Goal: Complete application form

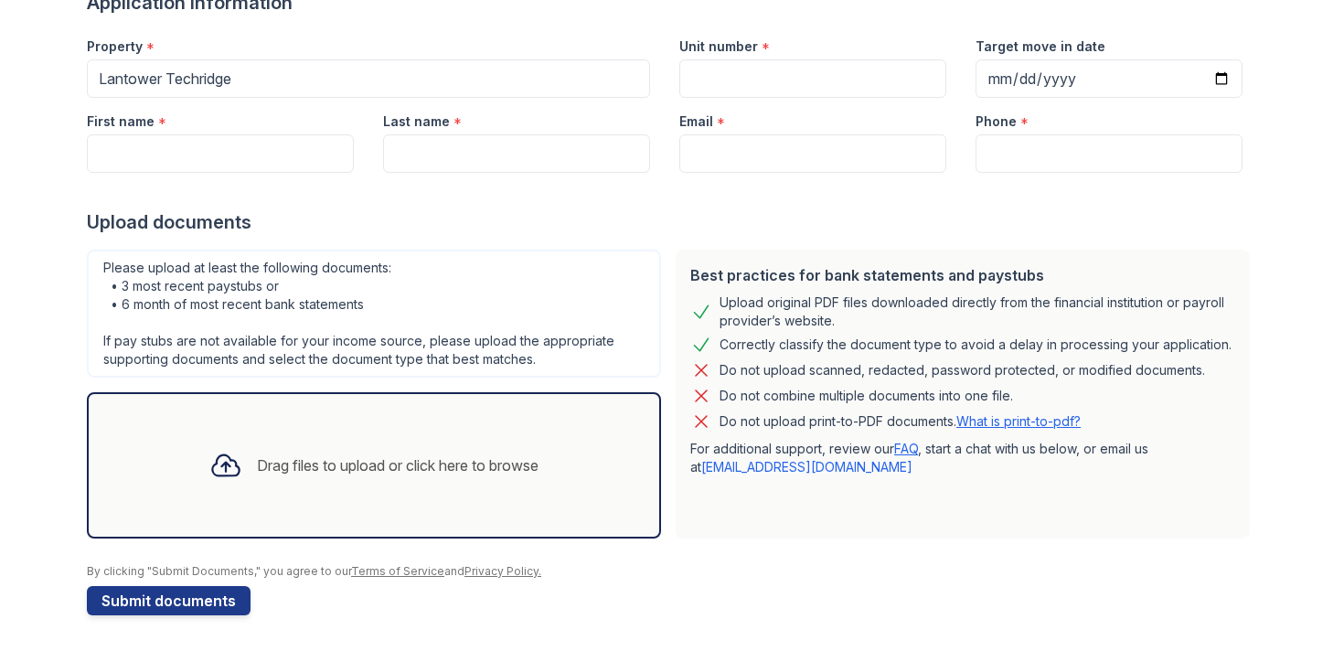
scroll to position [165, 0]
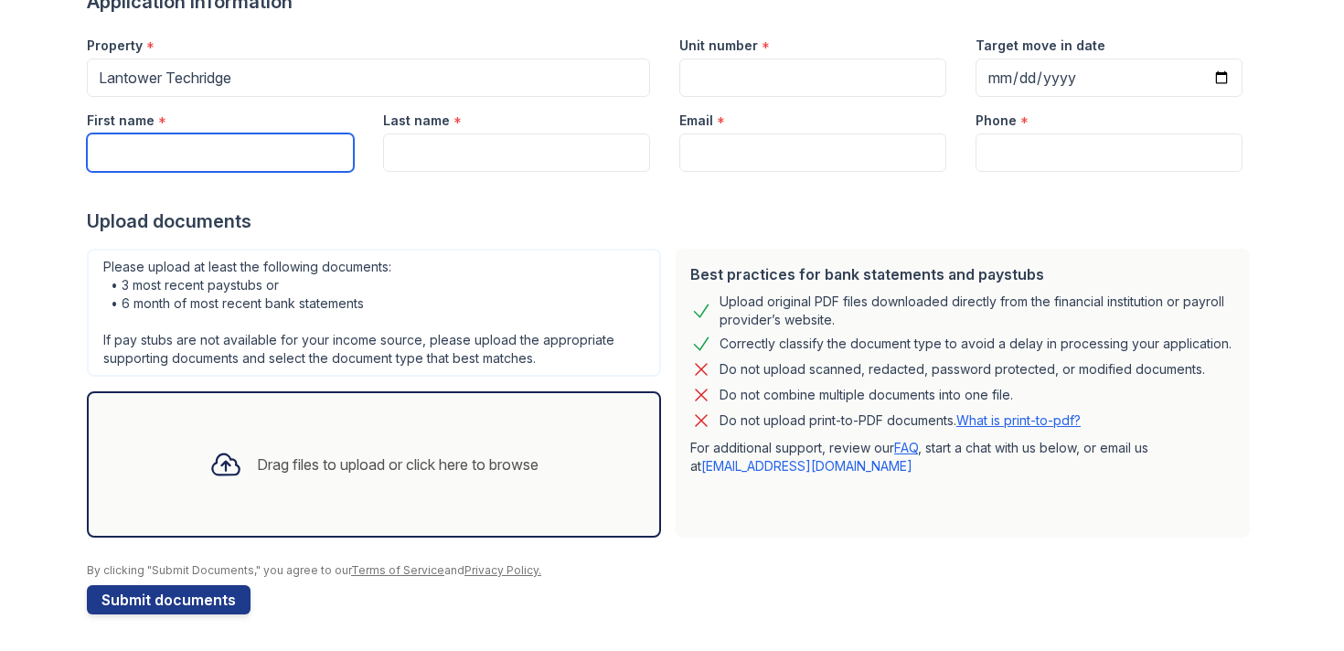
click at [303, 161] on input "First name" at bounding box center [220, 152] width 267 height 38
type input "Alexis"
type input "Schaefer"
type input "alexis.n.schaefer@gmail.com"
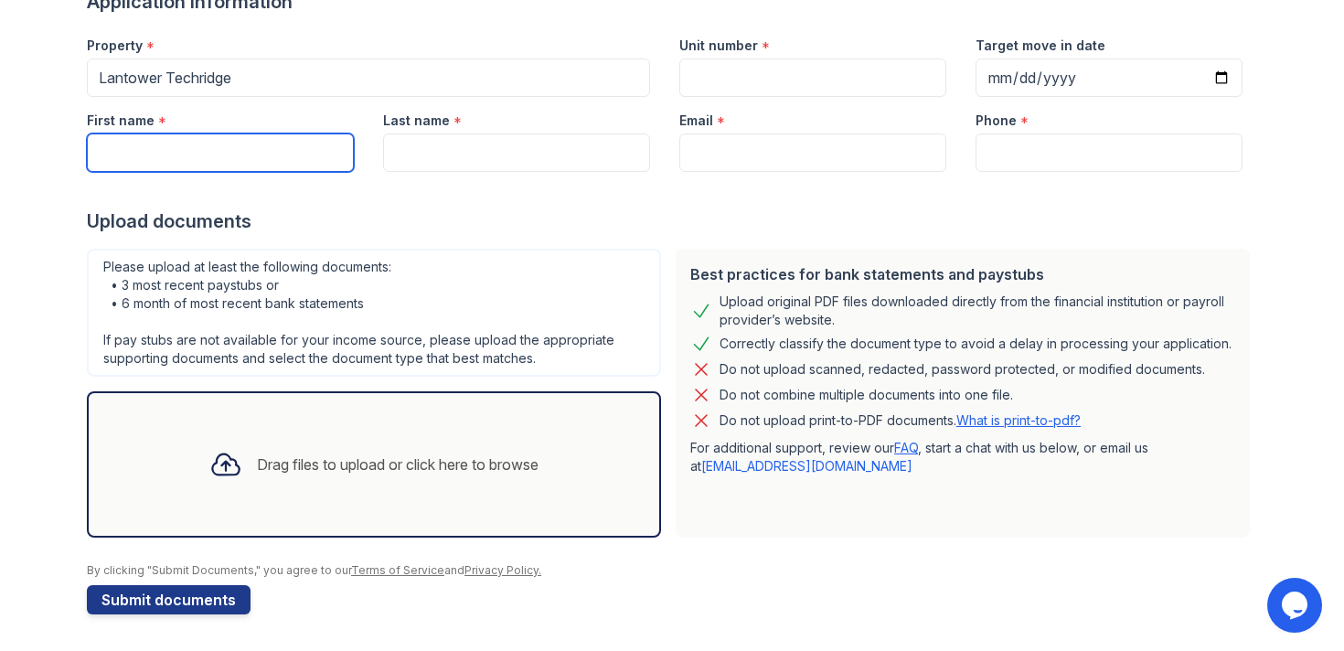
type input "5122841519"
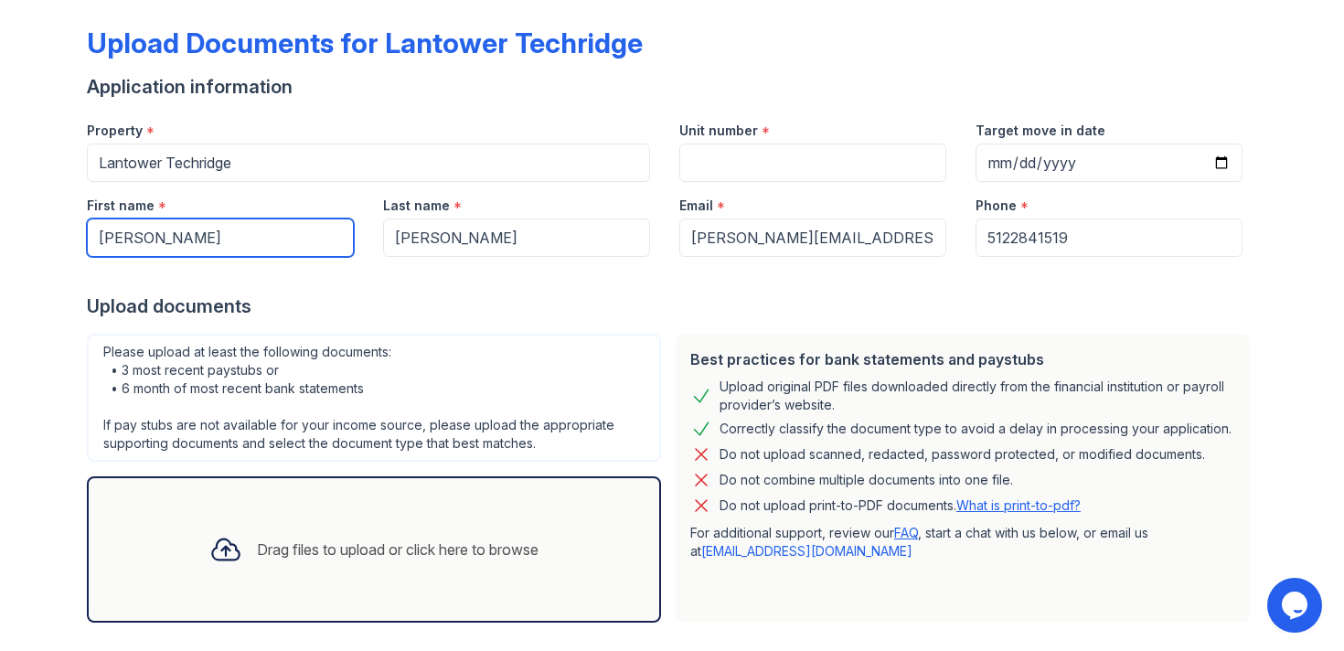
scroll to position [79, 0]
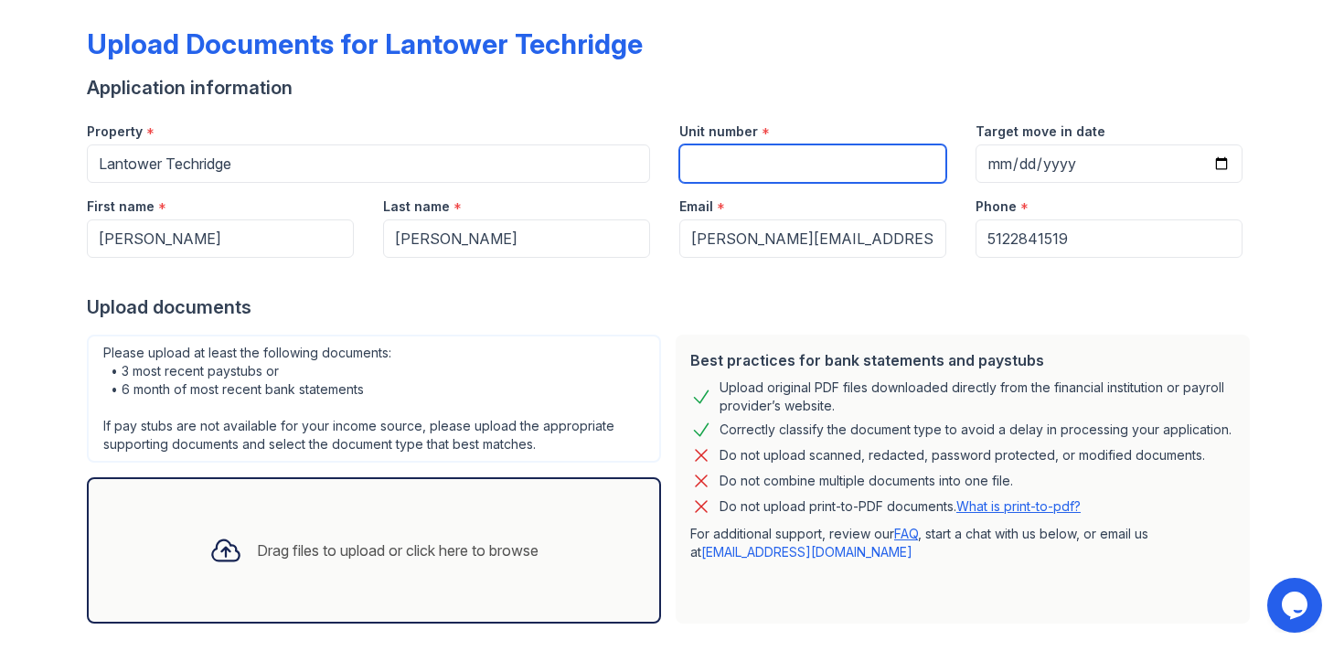
click at [714, 178] on input "Unit number" at bounding box center [812, 163] width 267 height 38
type input "431"
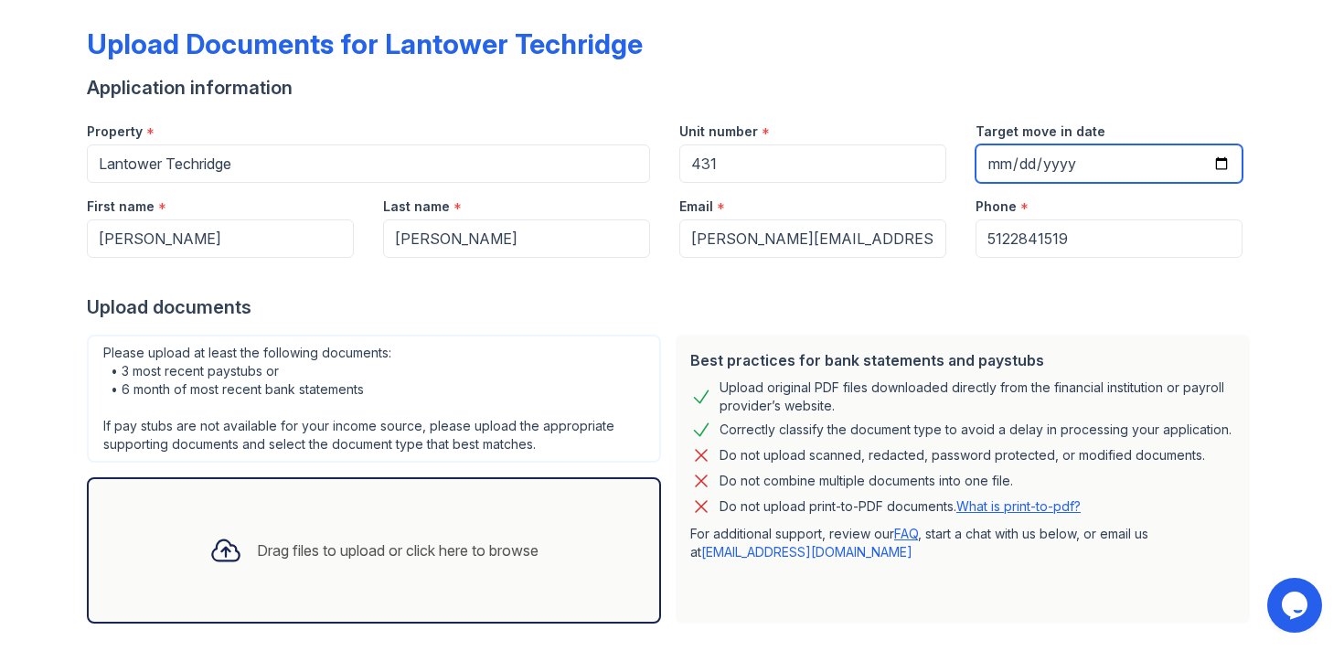
click at [1223, 162] on input "Target move in date" at bounding box center [1108, 163] width 267 height 38
type input "2025-09-20"
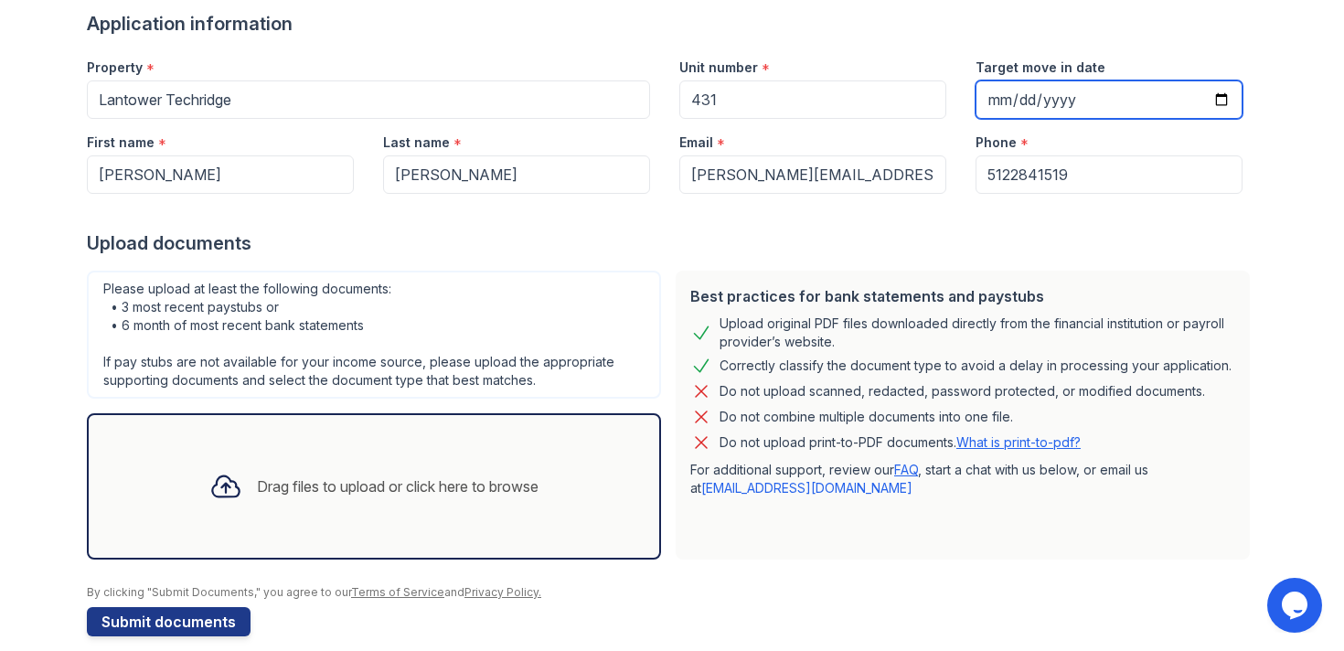
scroll to position [165, 0]
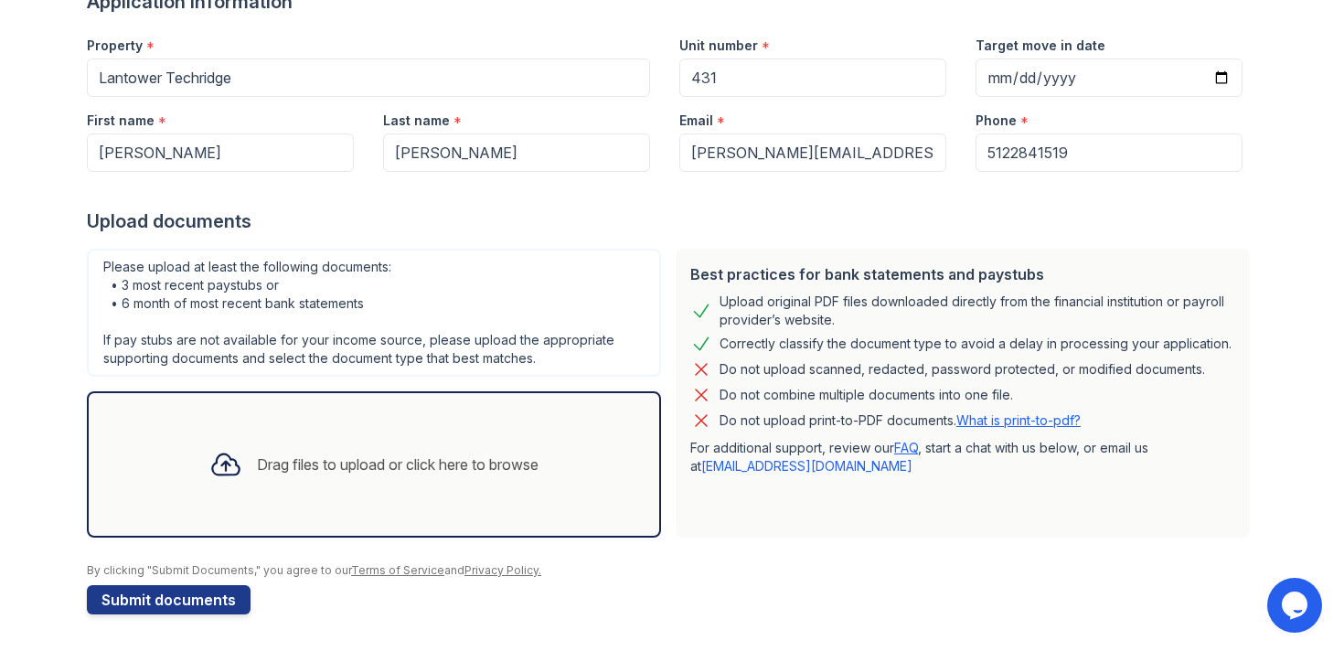
click at [431, 454] on div "Drag files to upload or click here to browse" at bounding box center [398, 464] width 282 height 22
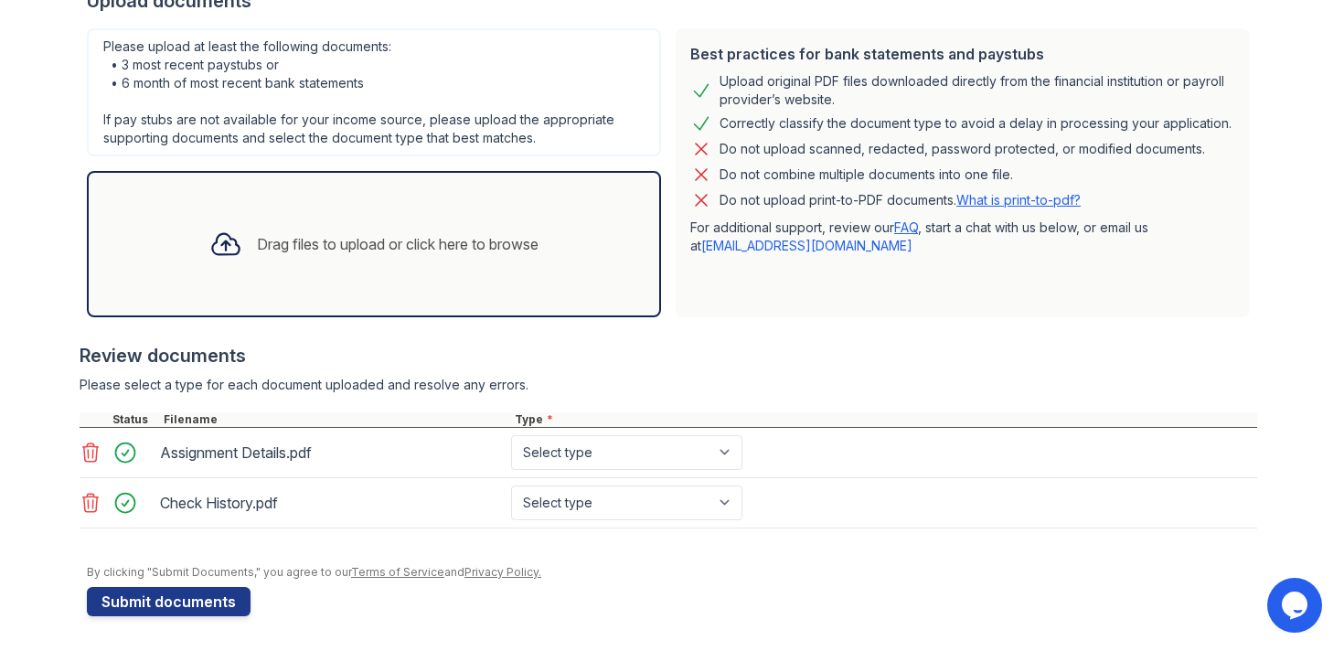
scroll to position [387, 0]
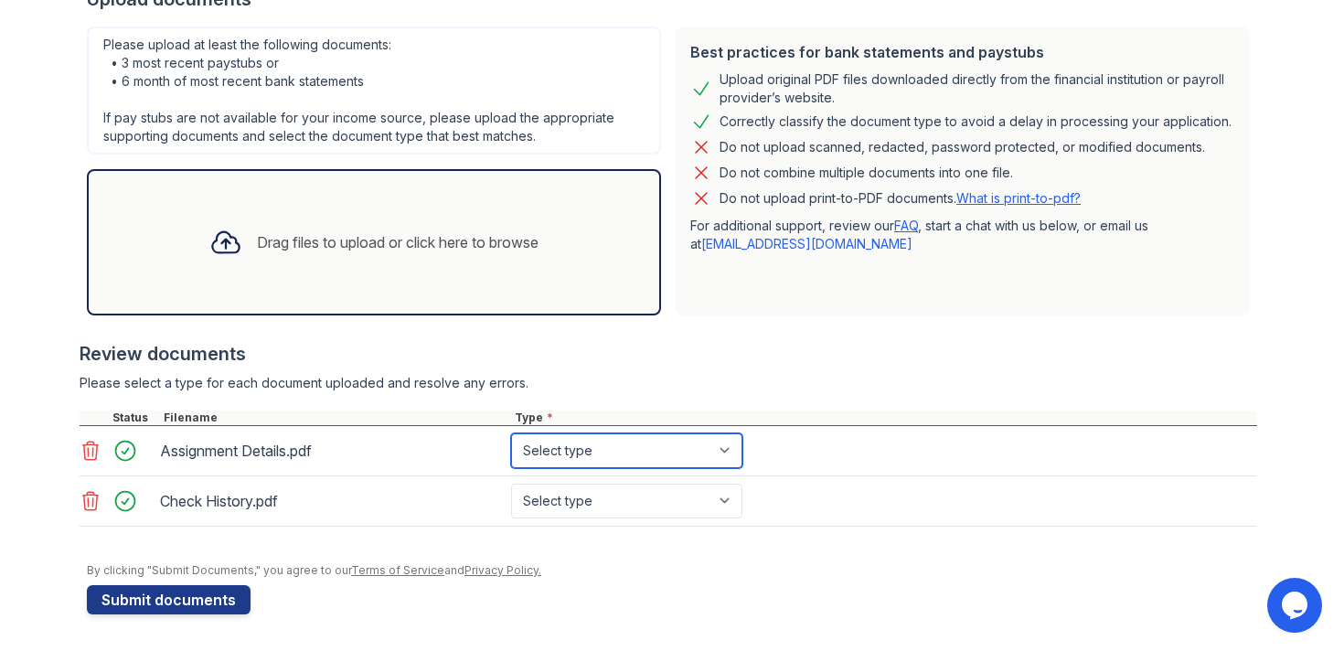
click at [598, 452] on select "Select type Paystub Bank Statement Offer Letter Tax Documents Benefit Award Let…" at bounding box center [626, 450] width 231 height 35
select select "offer_letter"
click at [511, 433] on select "Select type Paystub Bank Statement Offer Letter Tax Documents Benefit Award Let…" at bounding box center [626, 450] width 231 height 35
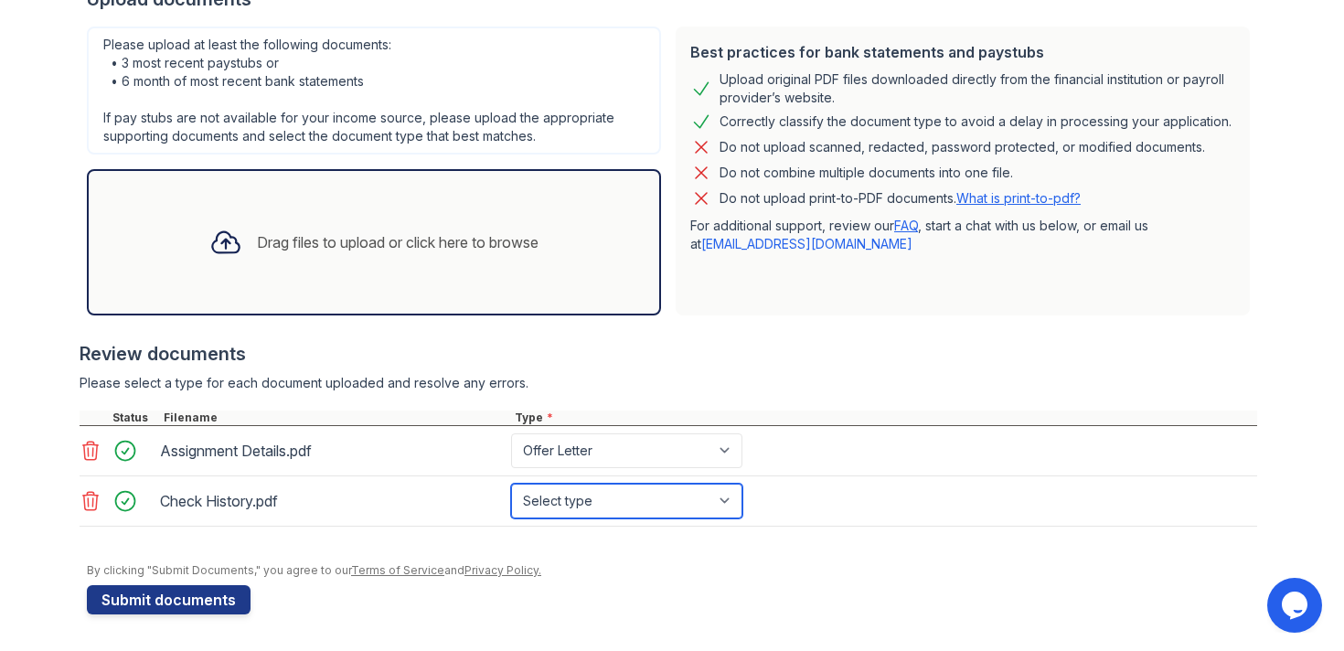
click at [602, 499] on select "Select type Paystub Bank Statement Offer Letter Tax Documents Benefit Award Let…" at bounding box center [626, 501] width 231 height 35
select select "paystub"
click at [511, 484] on select "Select type Paystub Bank Statement Offer Letter Tax Documents Benefit Award Let…" at bounding box center [626, 501] width 231 height 35
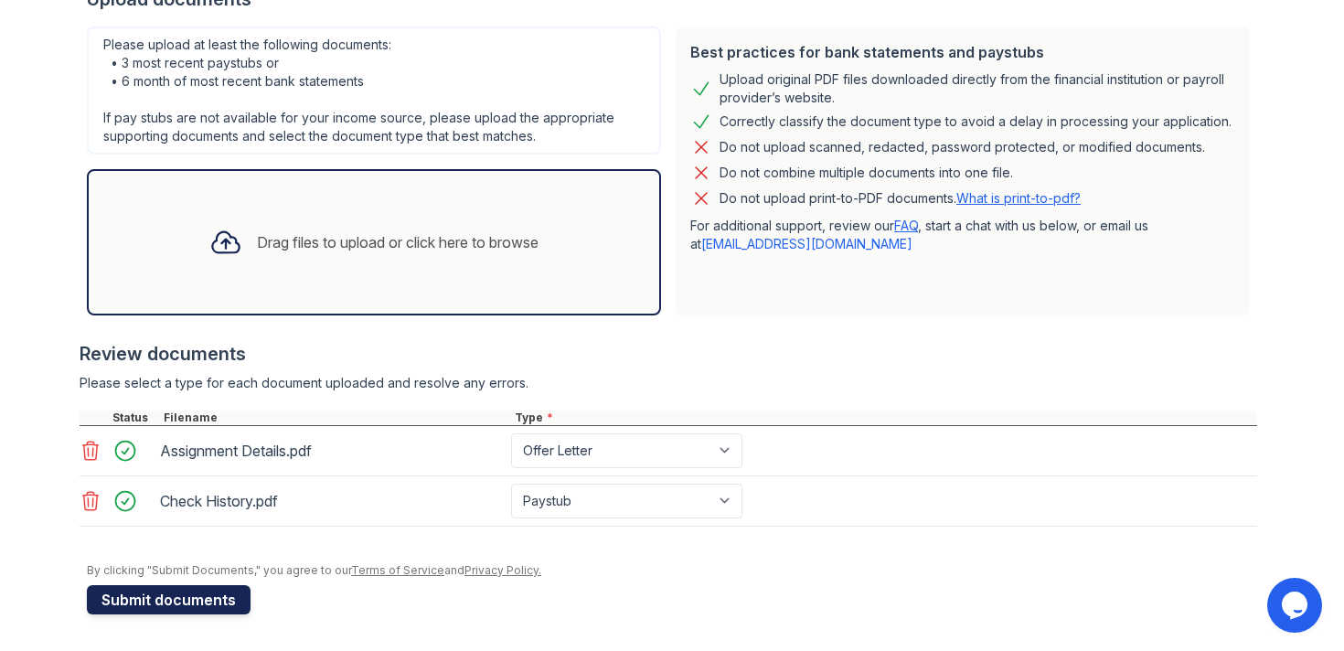
click at [219, 602] on button "Submit documents" at bounding box center [169, 599] width 164 height 29
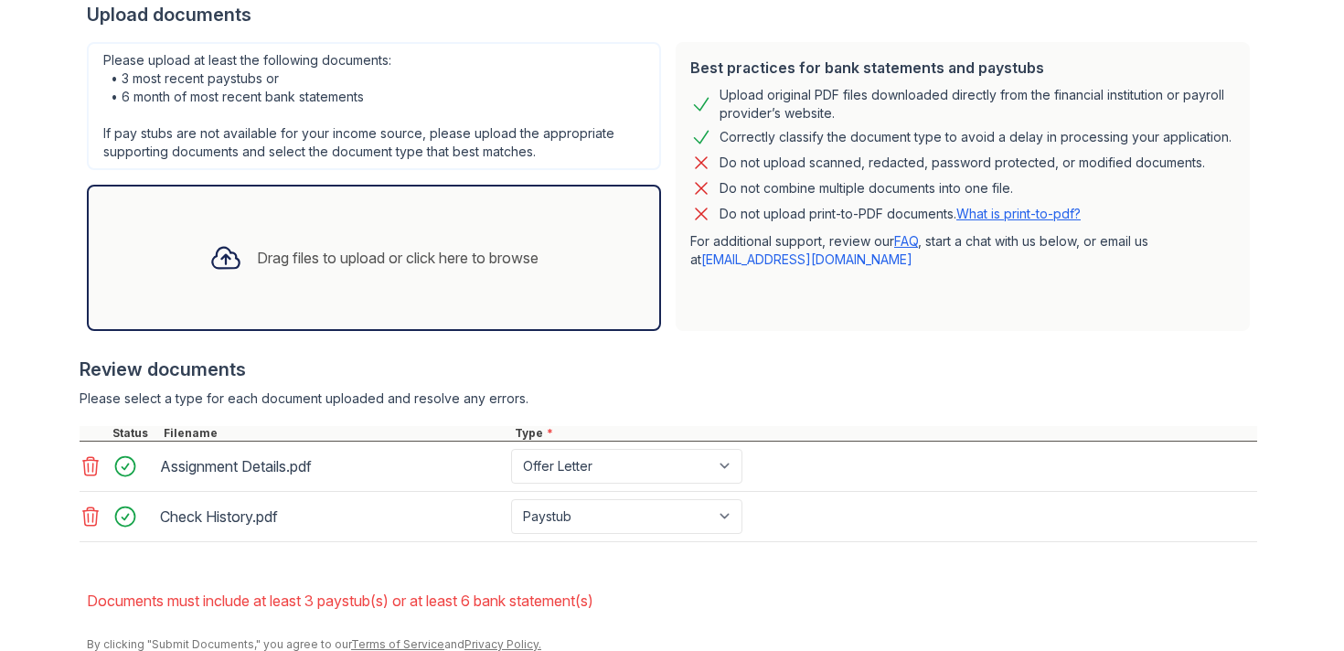
scroll to position [423, 0]
click at [566, 517] on select "Paystub Bank Statement Offer Letter Tax Documents Benefit Award Letter Investme…" at bounding box center [626, 515] width 231 height 35
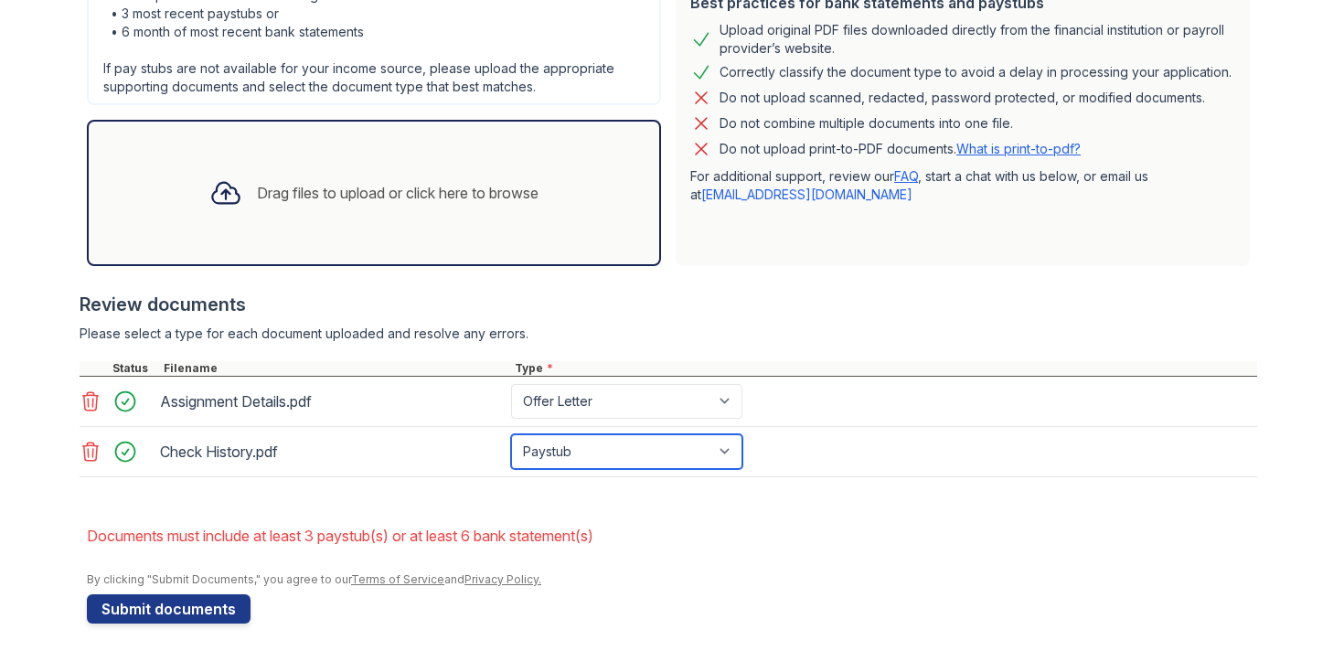
scroll to position [496, 0]
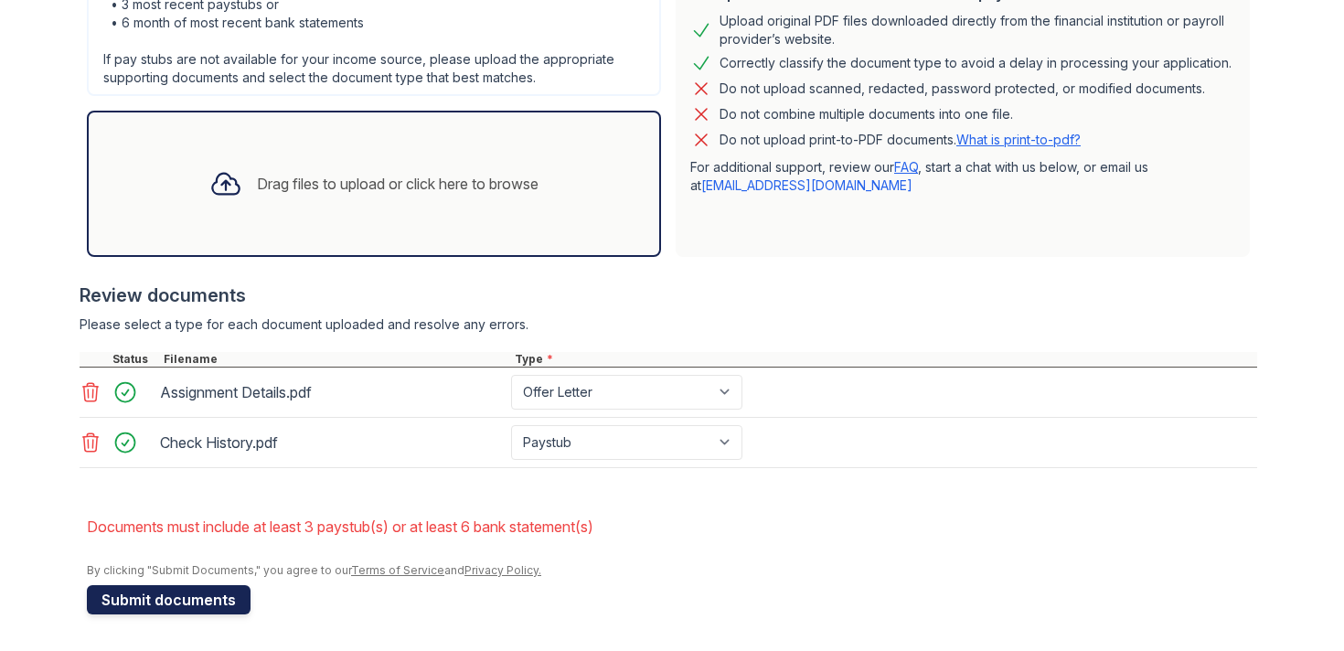
click at [206, 603] on button "Submit documents" at bounding box center [169, 599] width 164 height 29
click at [415, 216] on div "Drag files to upload or click here to browse" at bounding box center [374, 184] width 574 height 146
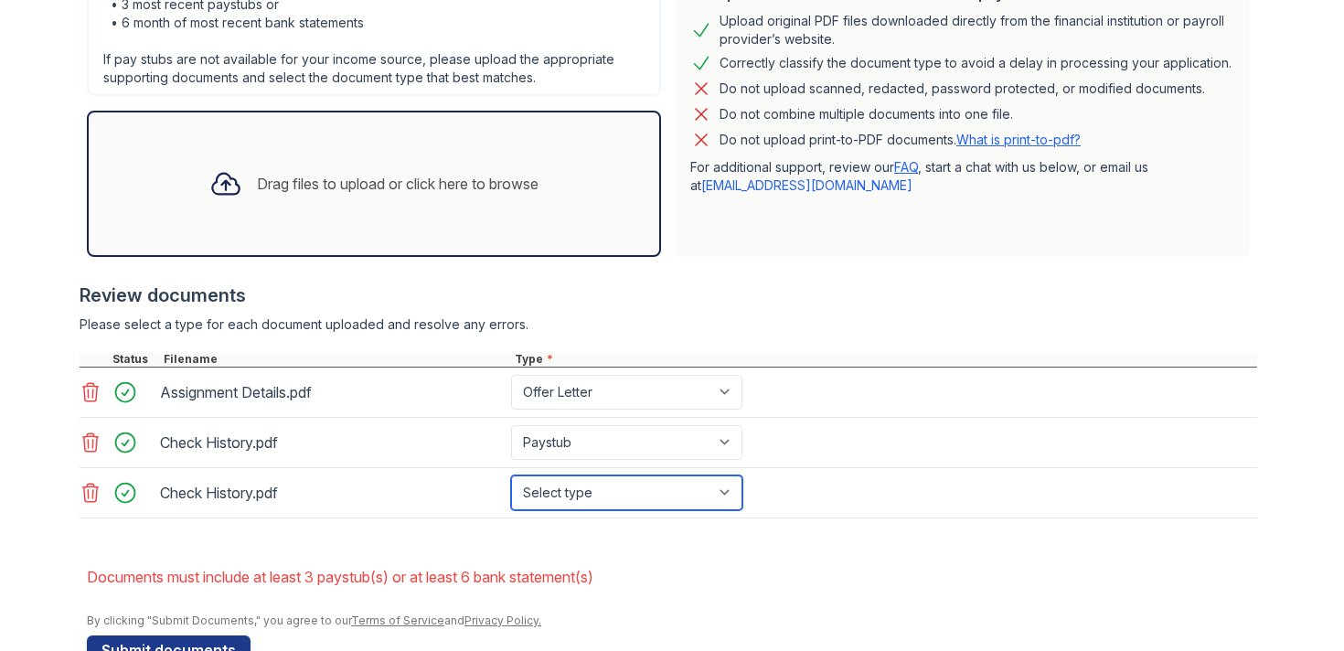
click at [597, 493] on select "Select type Paystub Bank Statement Offer Letter Tax Documents Benefit Award Let…" at bounding box center [626, 492] width 231 height 35
select select "paystub"
click at [511, 475] on select "Select type Paystub Bank Statement Offer Letter Tax Documents Benefit Award Let…" at bounding box center [626, 492] width 231 height 35
click at [521, 203] on div "Drag files to upload or click here to browse" at bounding box center [374, 184] width 358 height 62
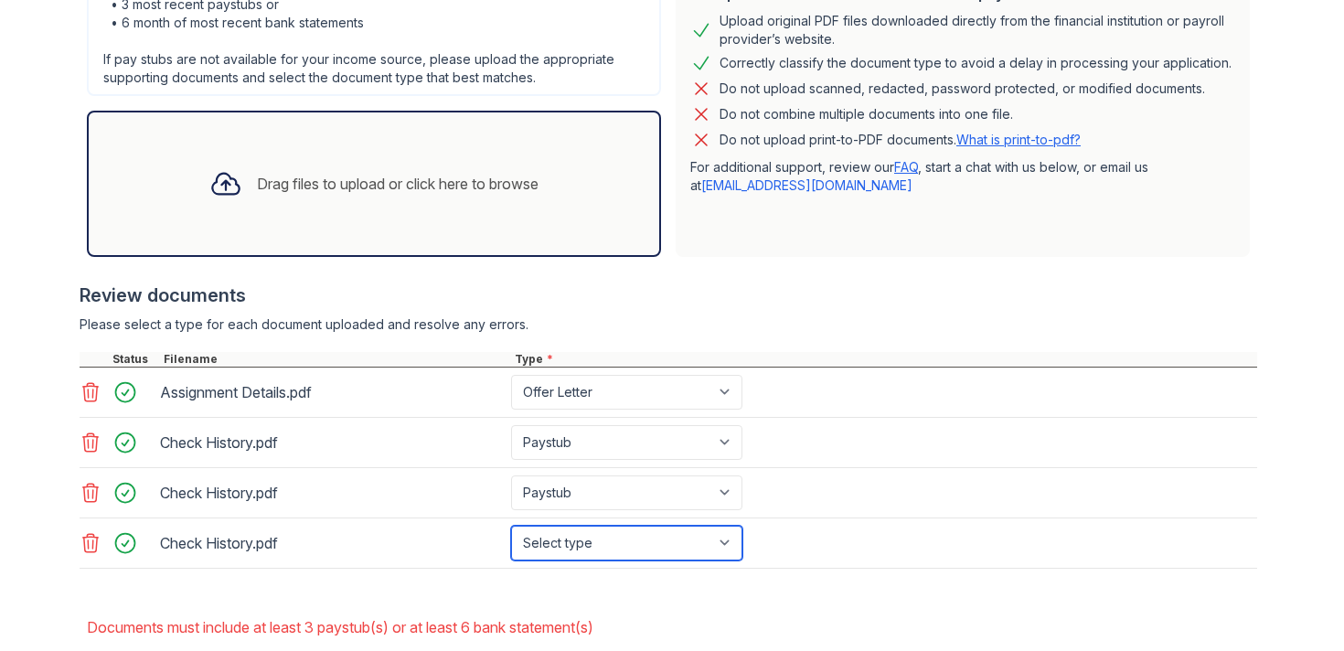
click at [626, 541] on select "Select type Paystub Bank Statement Offer Letter Tax Documents Benefit Award Let…" at bounding box center [626, 543] width 231 height 35
select select "paystub"
click at [511, 526] on select "Select type Paystub Bank Statement Offer Letter Tax Documents Benefit Award Let…" at bounding box center [626, 543] width 231 height 35
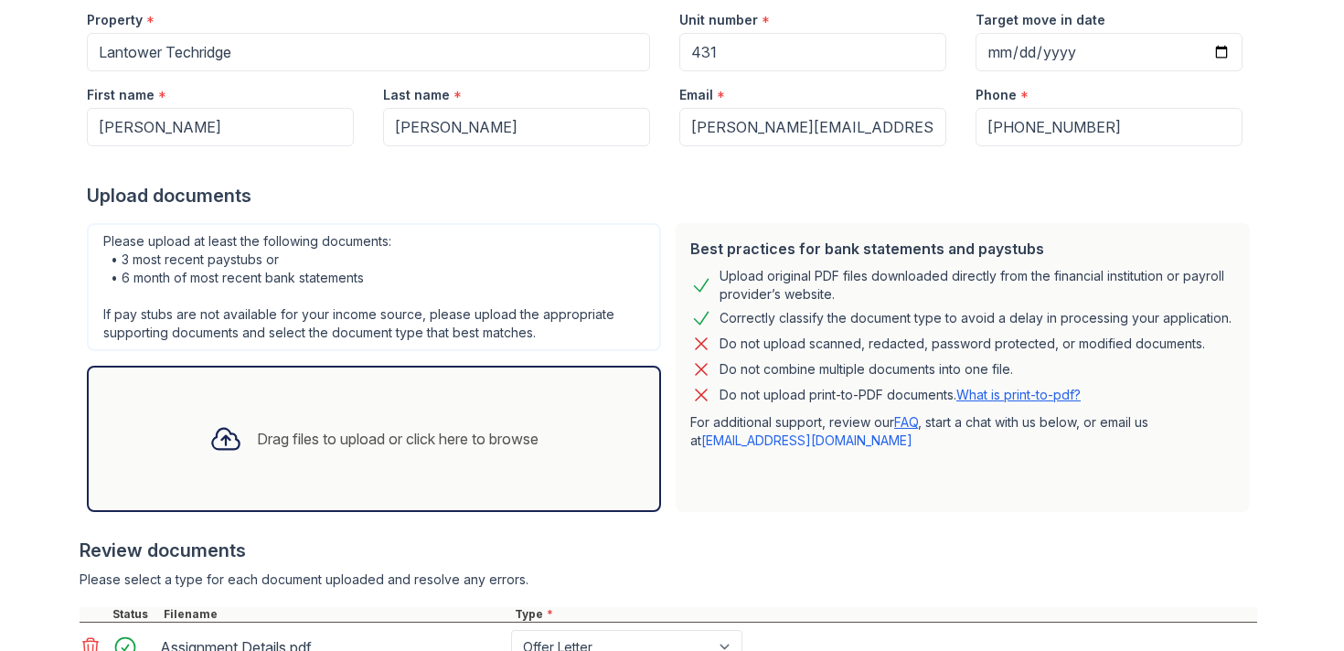
scroll to position [597, 0]
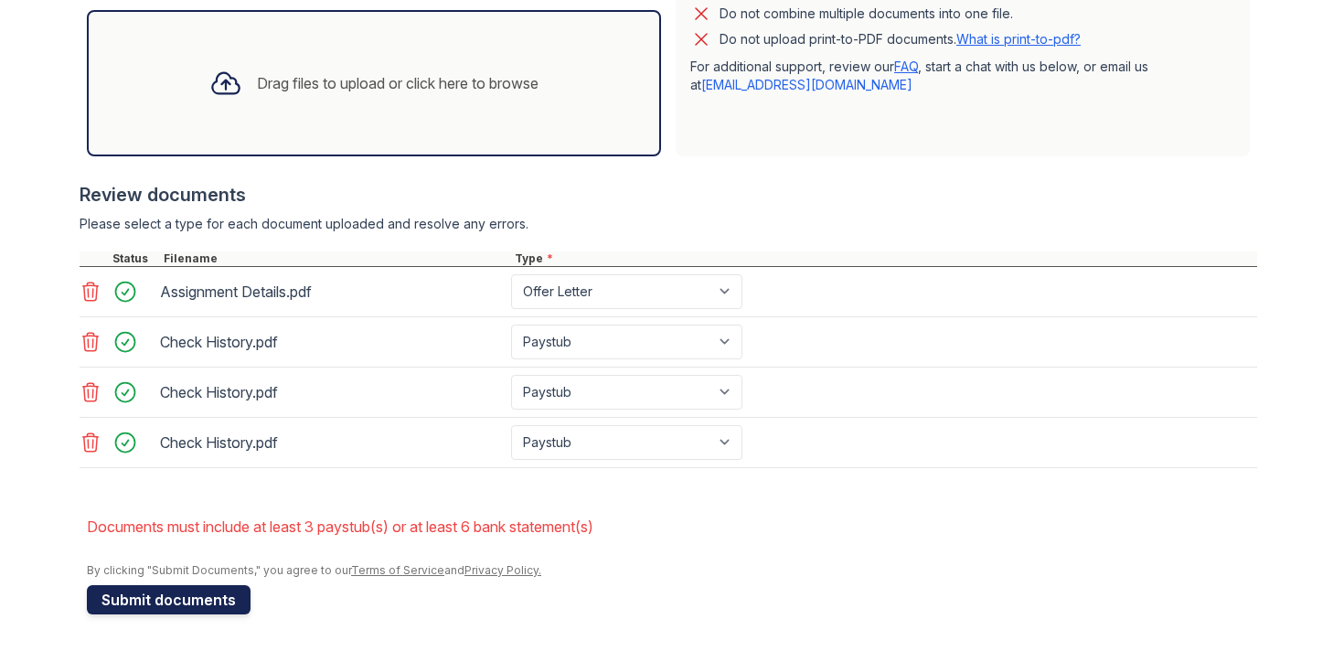
click at [200, 604] on button "Submit documents" at bounding box center [169, 599] width 164 height 29
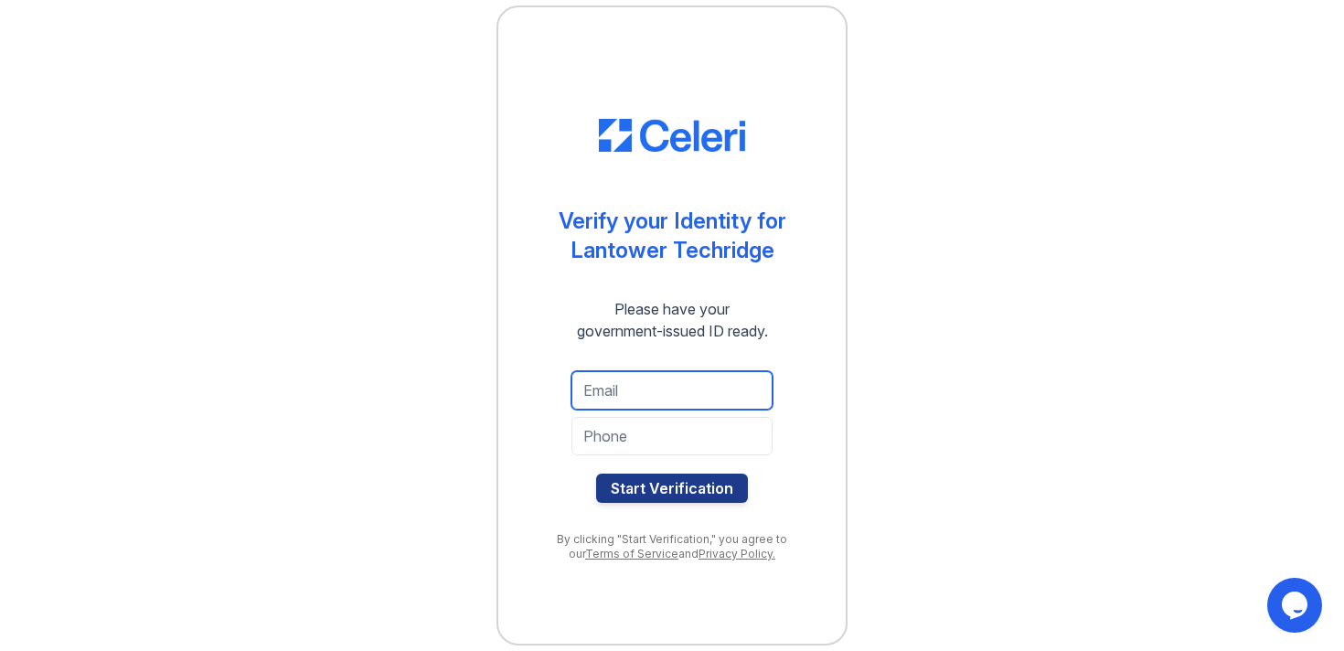
click at [636, 399] on input "email" at bounding box center [671, 390] width 201 height 38
type input "[PERSON_NAME][EMAIL_ADDRESS][PERSON_NAME][DOMAIN_NAME]"
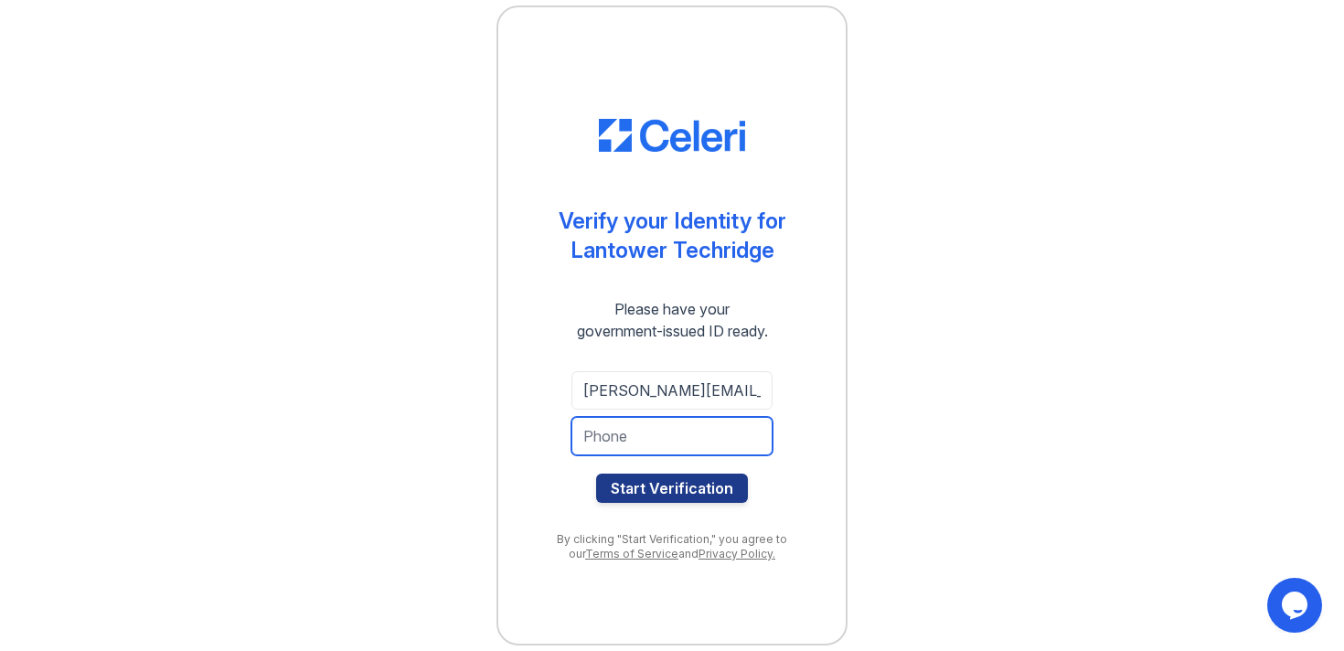
click at [670, 440] on input "tel" at bounding box center [671, 436] width 201 height 38
type input "5122841519"
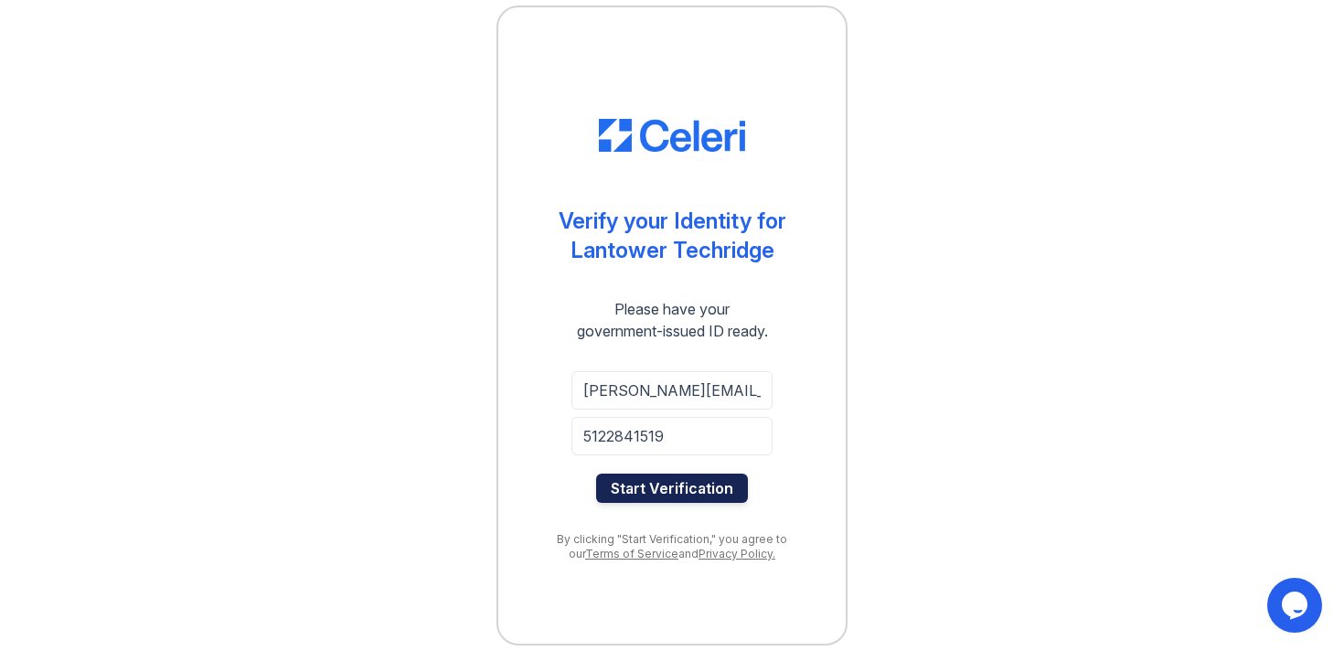
click at [675, 484] on button "Start Verification" at bounding box center [672, 488] width 152 height 29
